Goal: Task Accomplishment & Management: Use online tool/utility

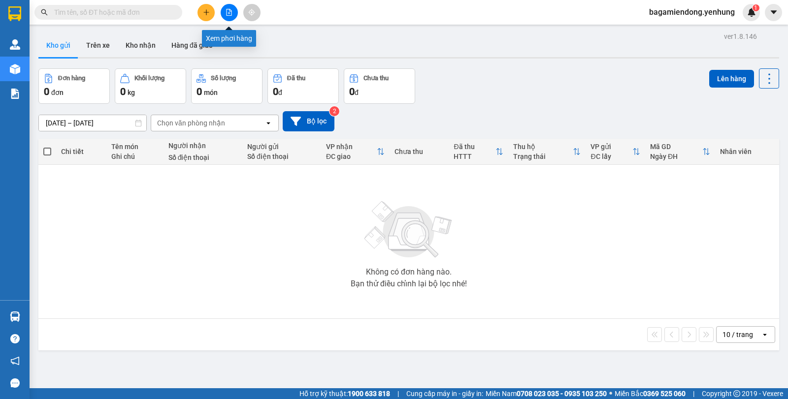
click at [227, 11] on icon "file-add" at bounding box center [229, 12] width 5 height 7
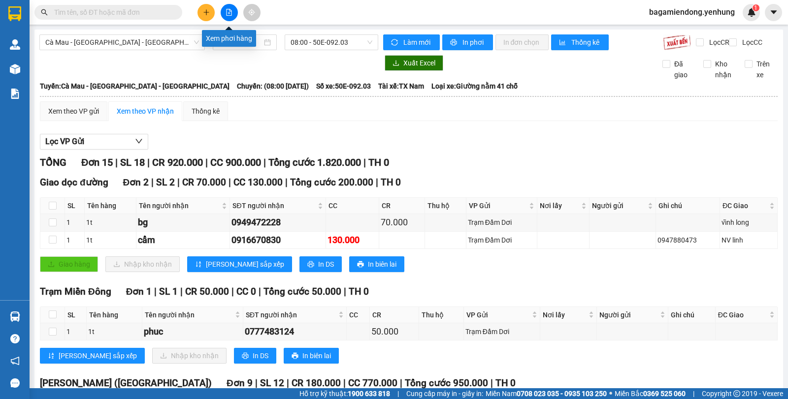
click at [227, 12] on button at bounding box center [229, 12] width 17 height 17
drag, startPoint x: 266, startPoint y: 41, endPoint x: 266, endPoint y: 50, distance: 8.9
click at [266, 41] on div "[DATE]" at bounding box center [245, 42] width 53 height 11
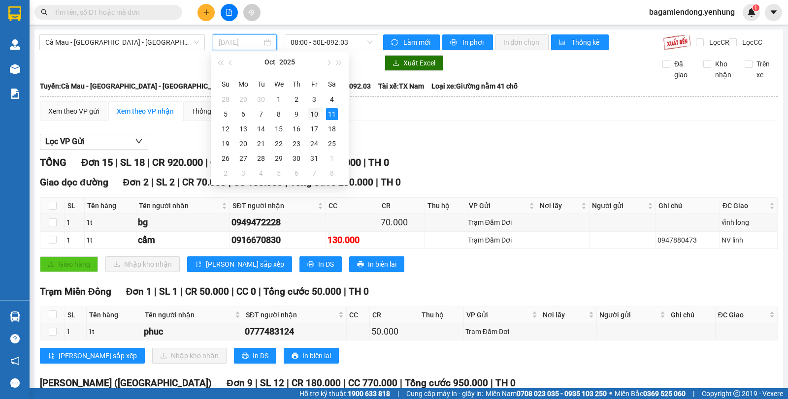
click at [314, 111] on div "10" at bounding box center [314, 114] width 12 height 12
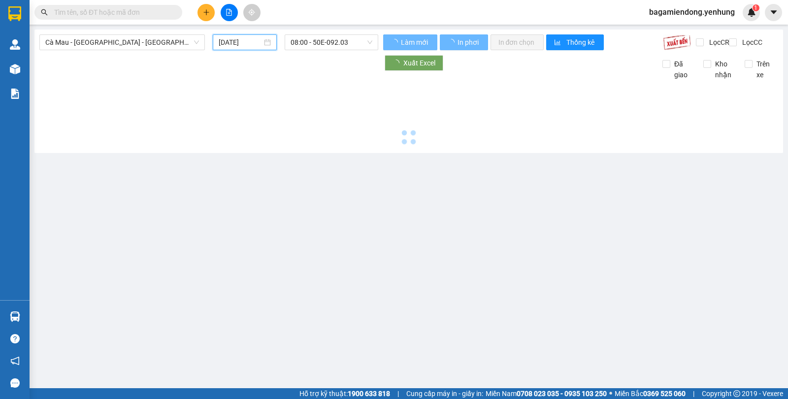
type input "[DATE]"
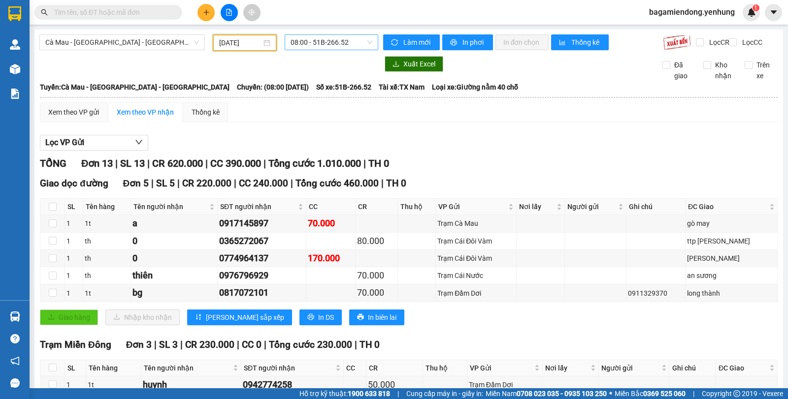
click at [364, 46] on span "08:00 - 51B-266.52" at bounding box center [331, 42] width 81 height 15
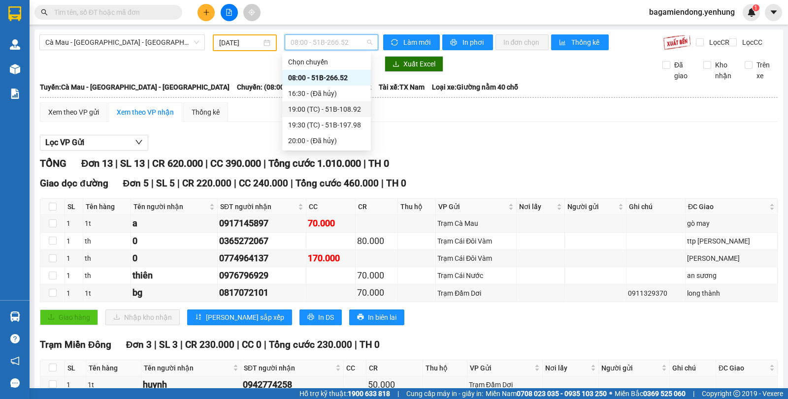
click at [351, 109] on div "19:00 (TC) - 51B-108.92" at bounding box center [326, 109] width 77 height 11
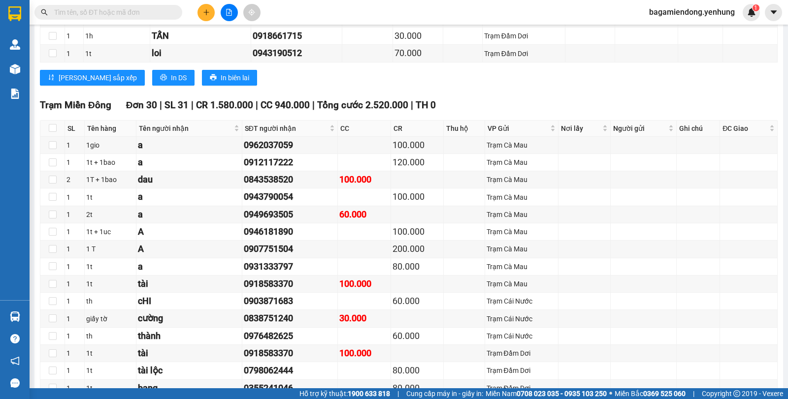
scroll to position [1142, 0]
